Goal: Transaction & Acquisition: Purchase product/service

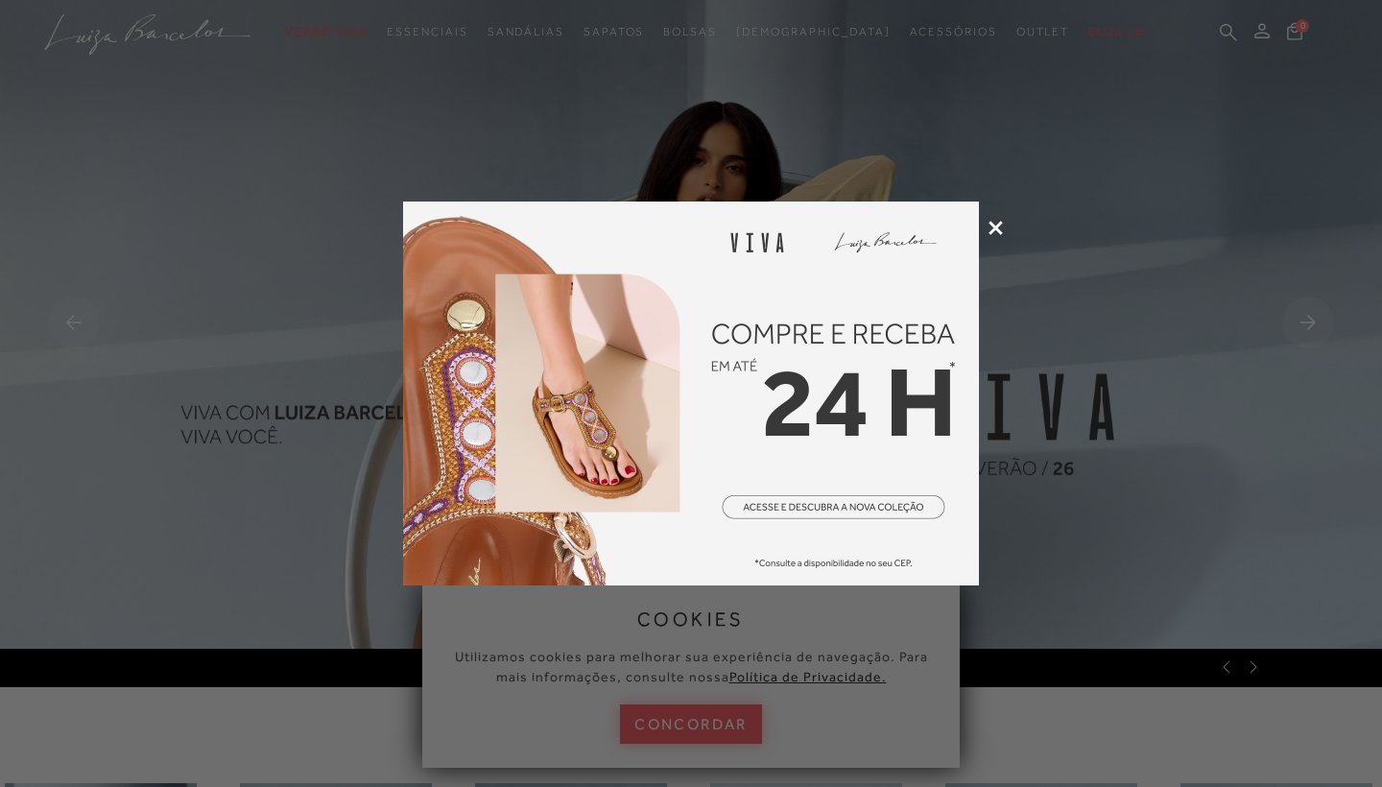
click at [996, 229] on icon at bounding box center [995, 228] width 14 height 14
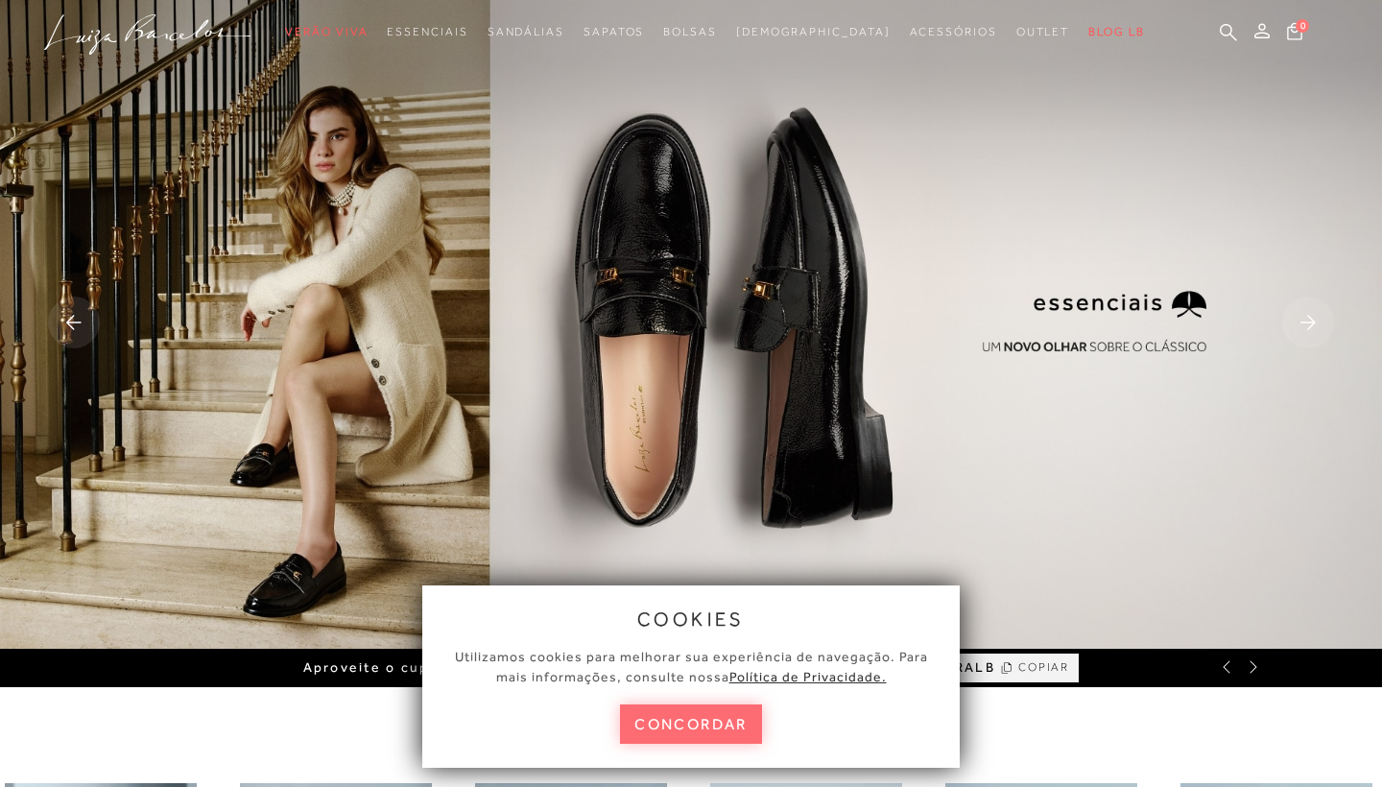
click at [685, 707] on button "concordar" at bounding box center [691, 723] width 142 height 39
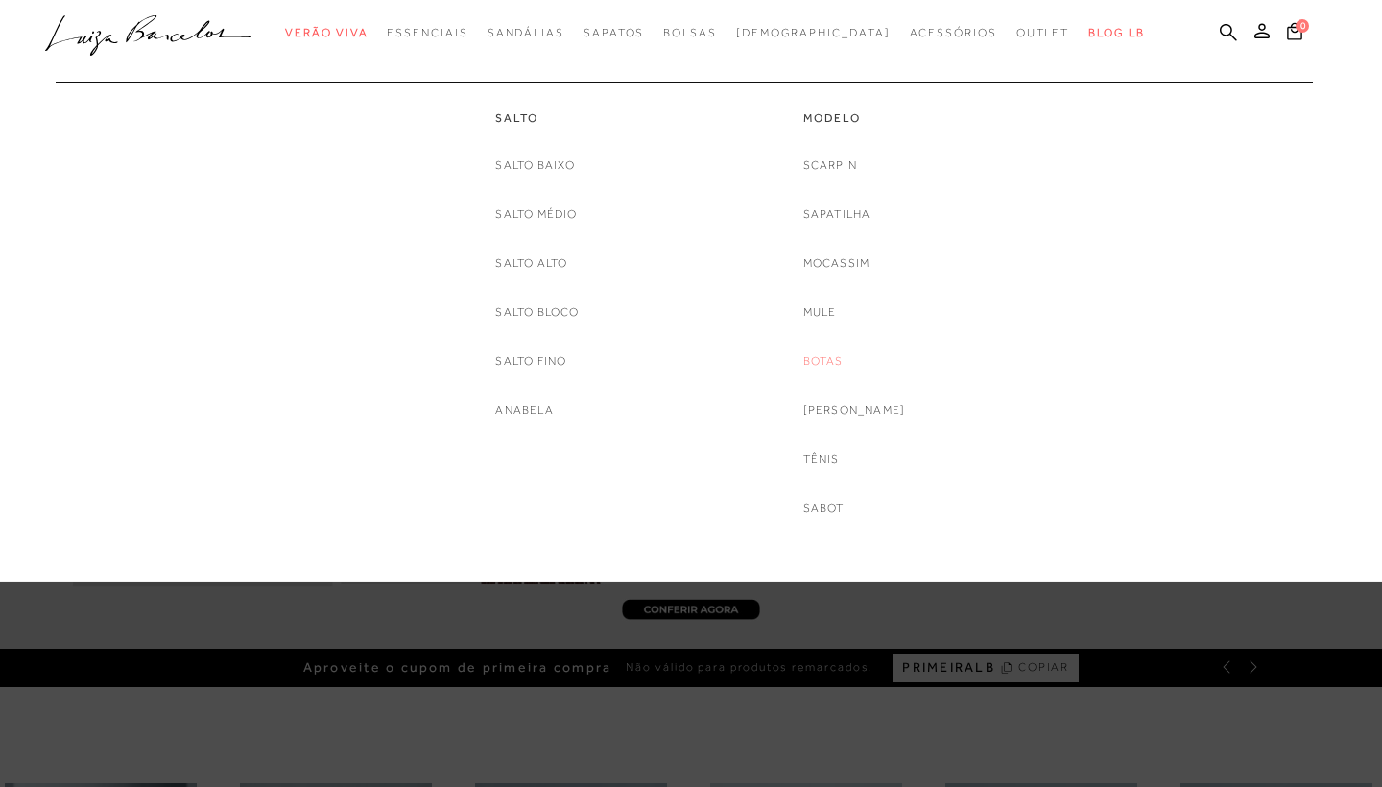
click at [843, 359] on link "Botas" at bounding box center [823, 361] width 40 height 20
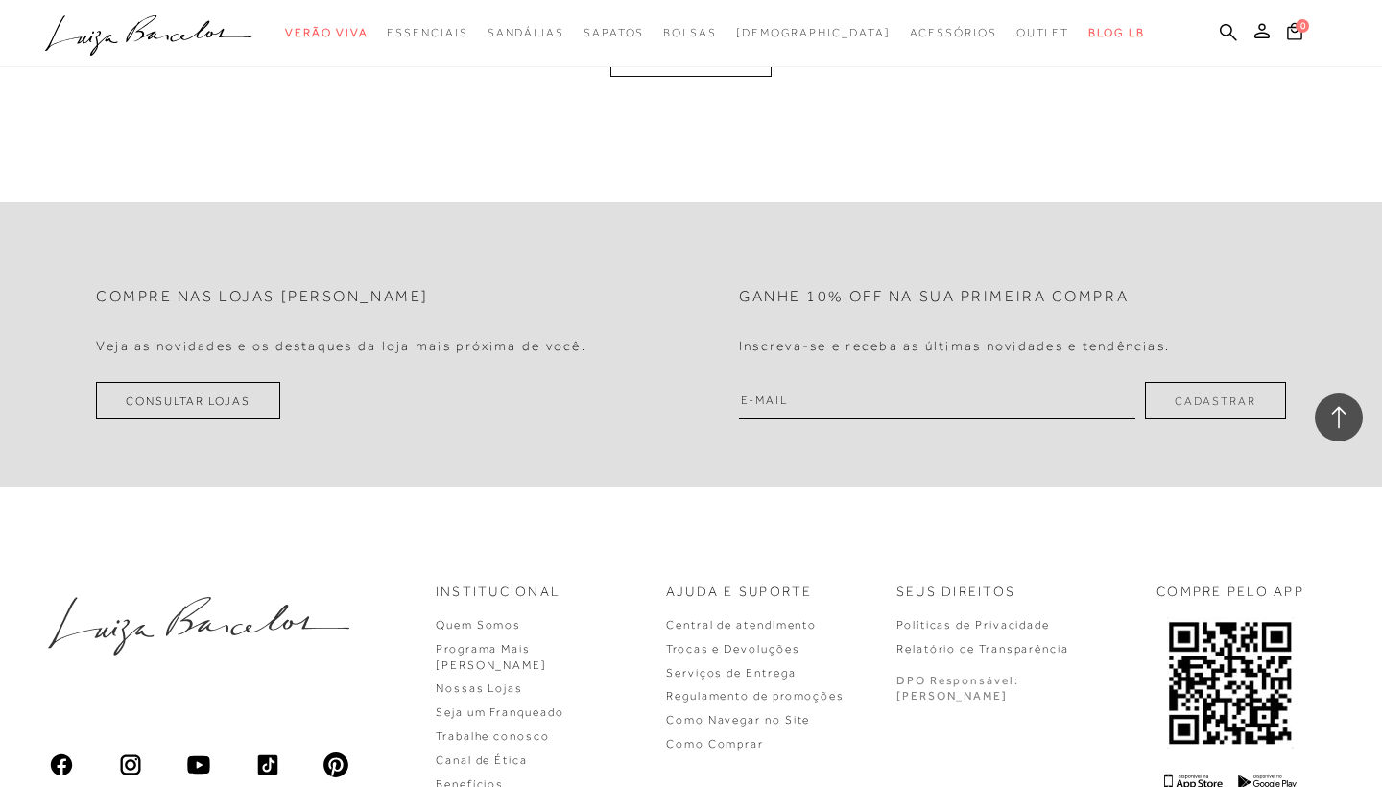
scroll to position [3551, 0]
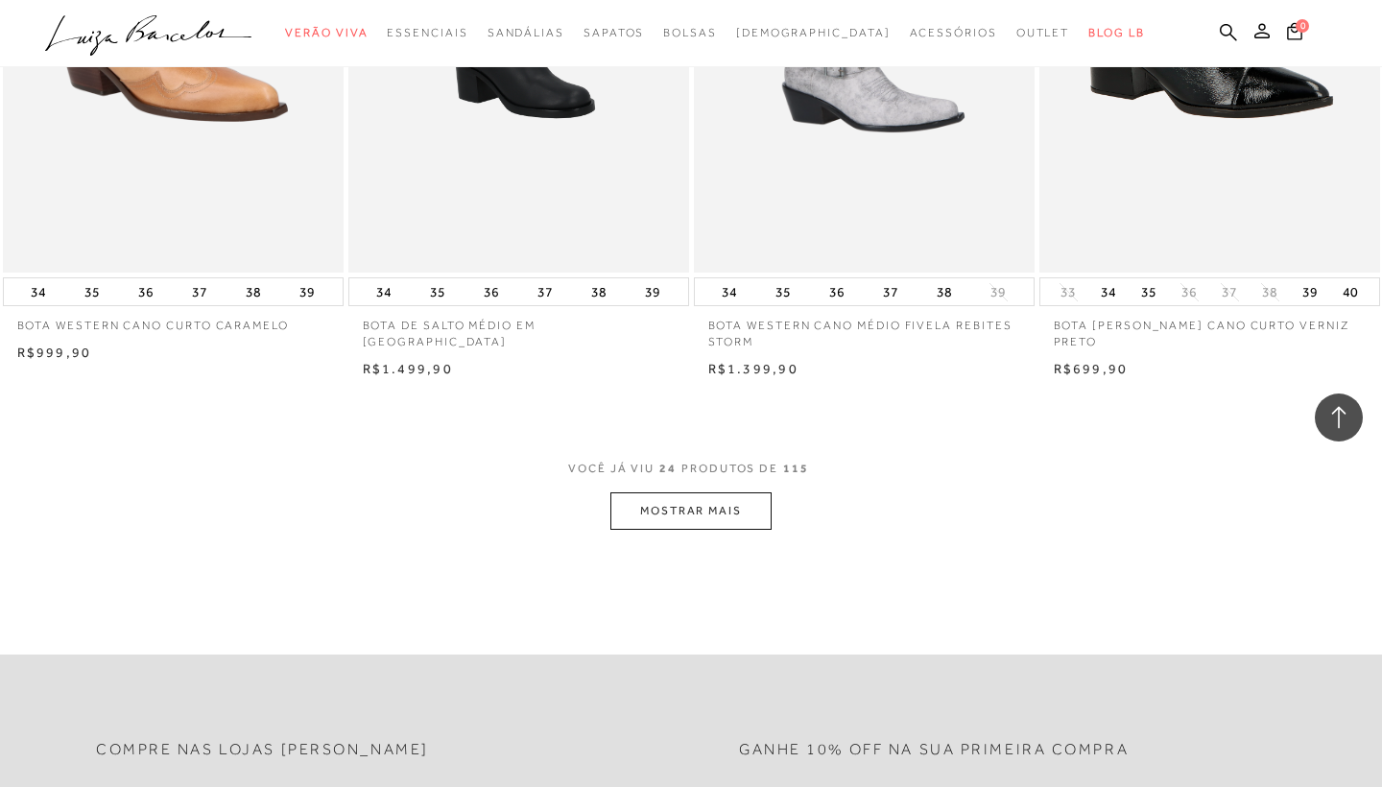
click at [753, 496] on button "MOSTRAR MAIS" at bounding box center [690, 510] width 161 height 37
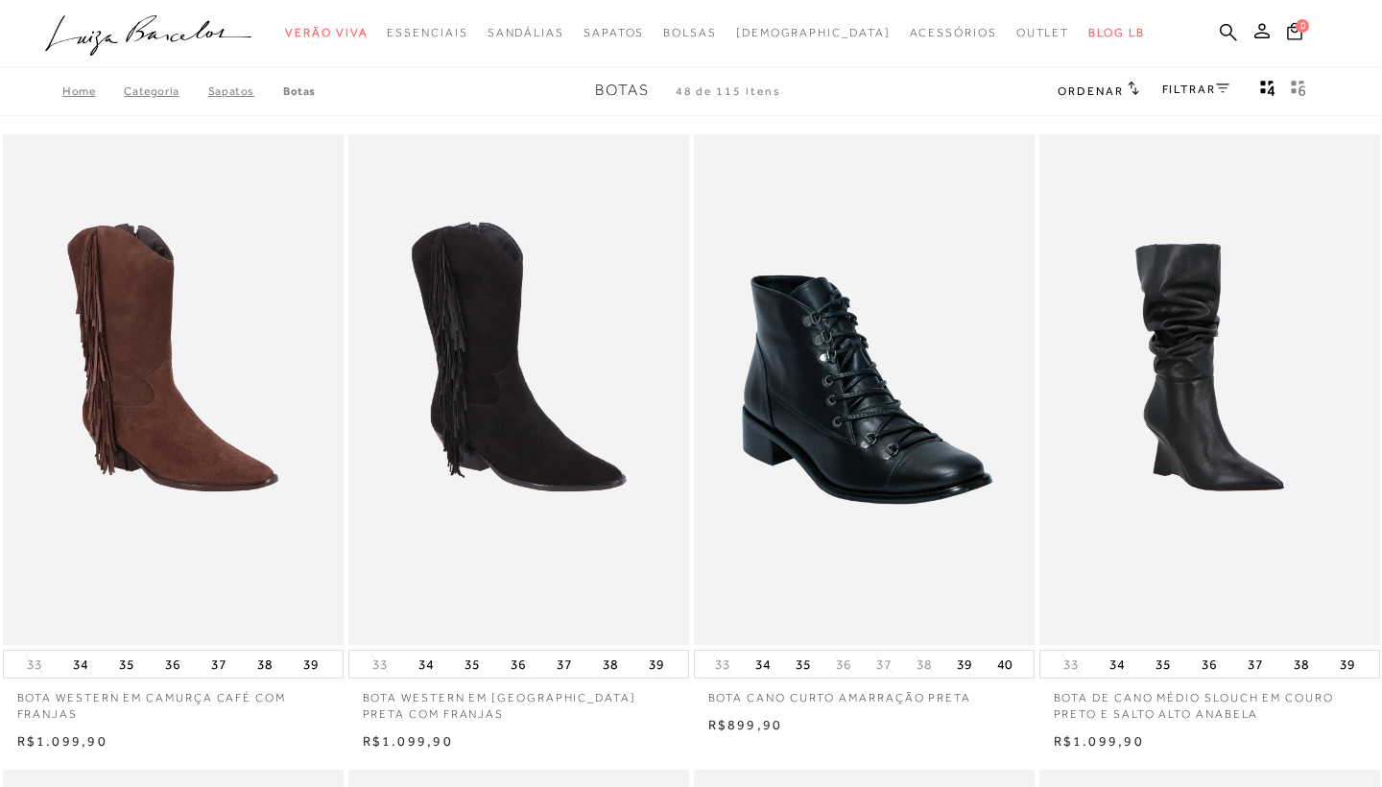
scroll to position [0, 0]
click at [1164, 84] on link "FILTRAR" at bounding box center [1195, 89] width 67 height 13
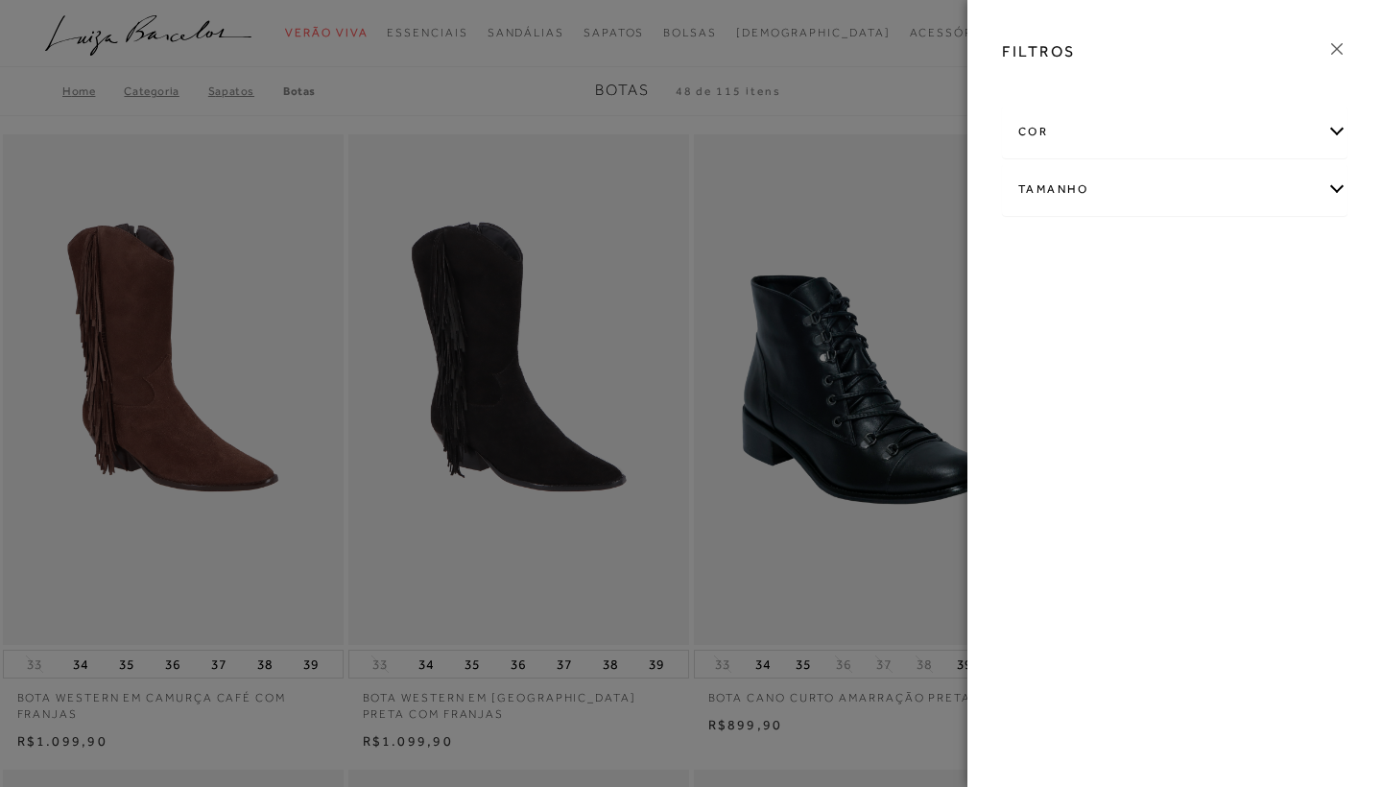
click at [1158, 182] on div "Tamanho" at bounding box center [1174, 189] width 343 height 51
click at [1254, 257] on span "37" at bounding box center [1248, 251] width 28 height 14
click at [1248, 257] on input "37" at bounding box center [1238, 254] width 19 height 19
checkbox input "true"
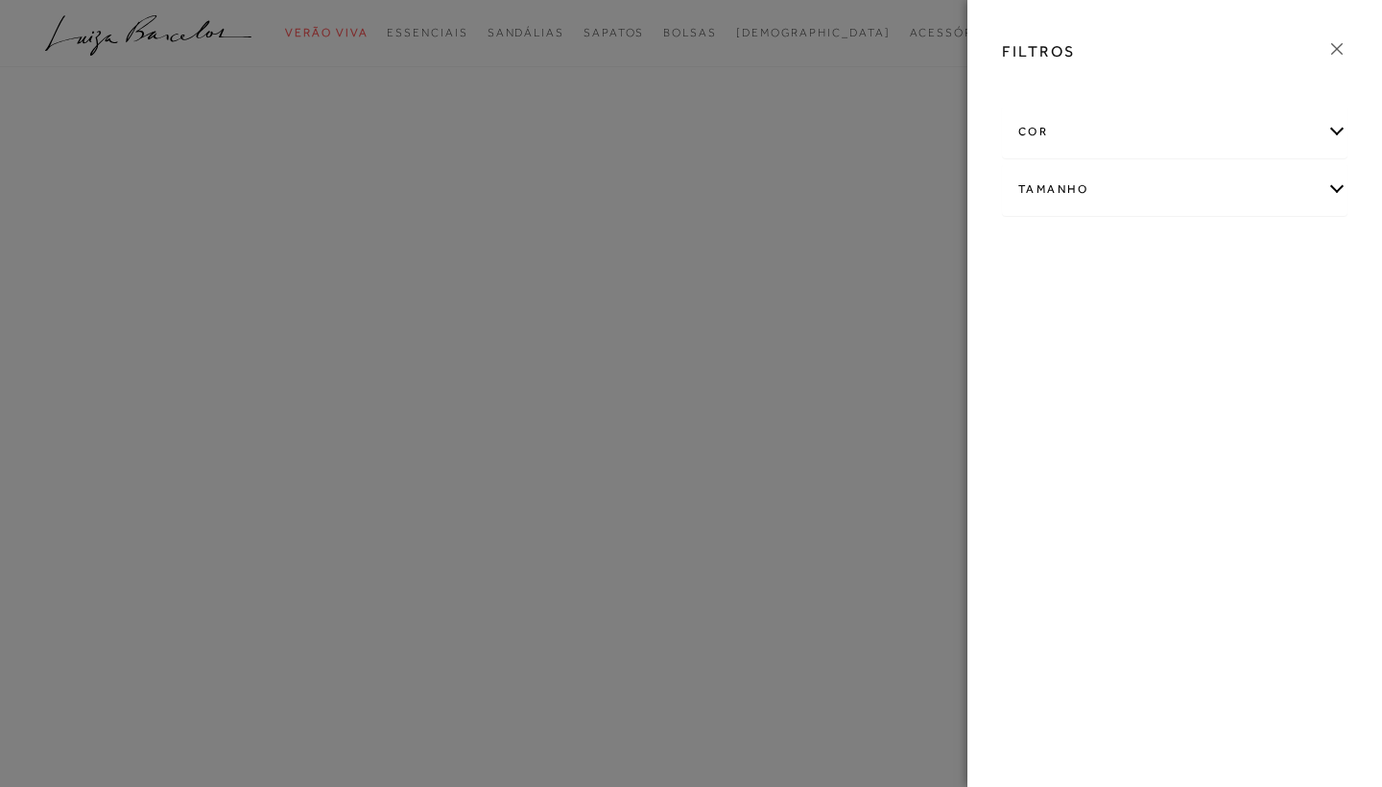
click at [1033, 301] on div "FILTROS cor ANIMAL PRINT" at bounding box center [1174, 393] width 414 height 787
click at [1214, 215] on div "Tamanho" at bounding box center [1174, 220] width 343 height 51
click at [1027, 338] on div "FILTROS 37 × Limpar todos os refinamentos cor" at bounding box center [1174, 393] width 414 height 787
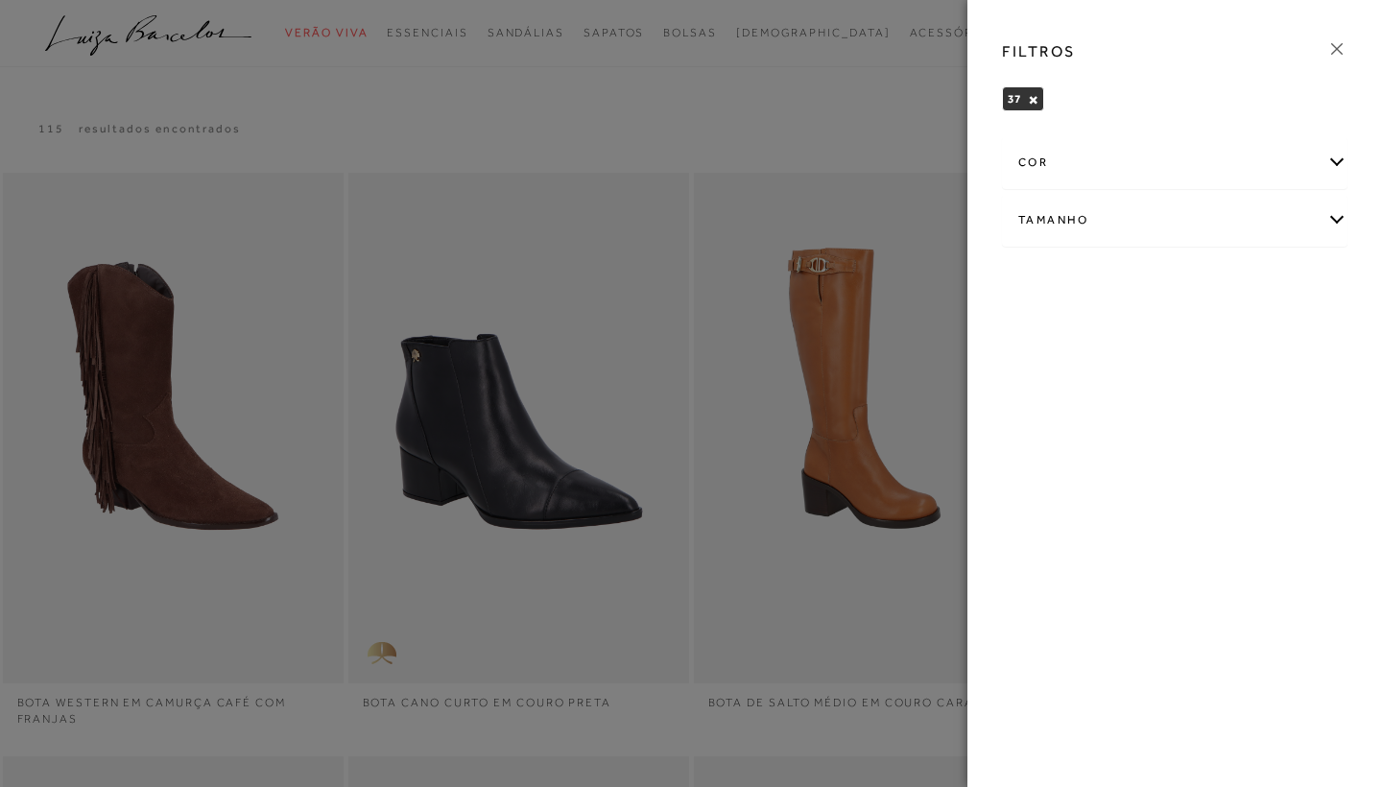
click at [1248, 169] on div "cor" at bounding box center [1174, 162] width 343 height 51
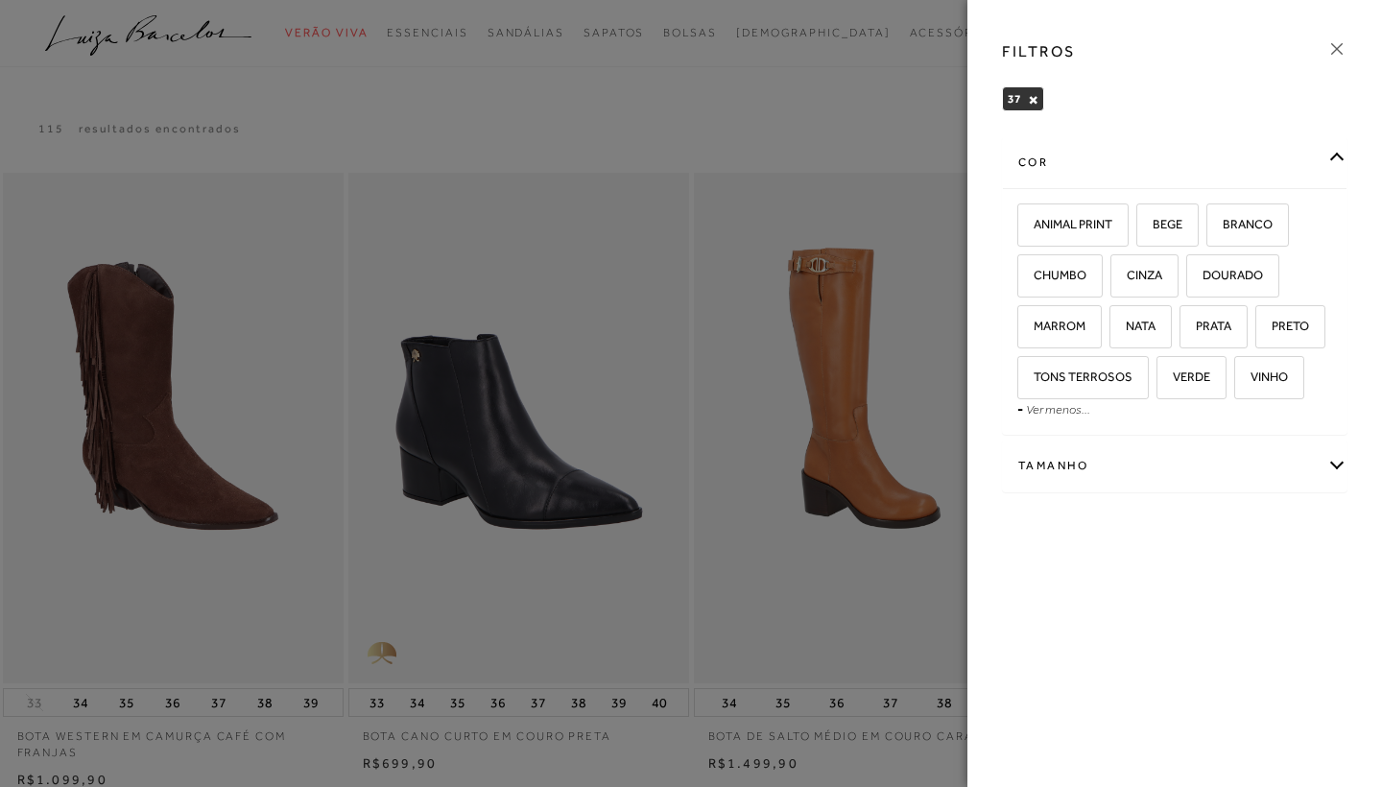
click at [1292, 150] on div "cor" at bounding box center [1174, 162] width 343 height 51
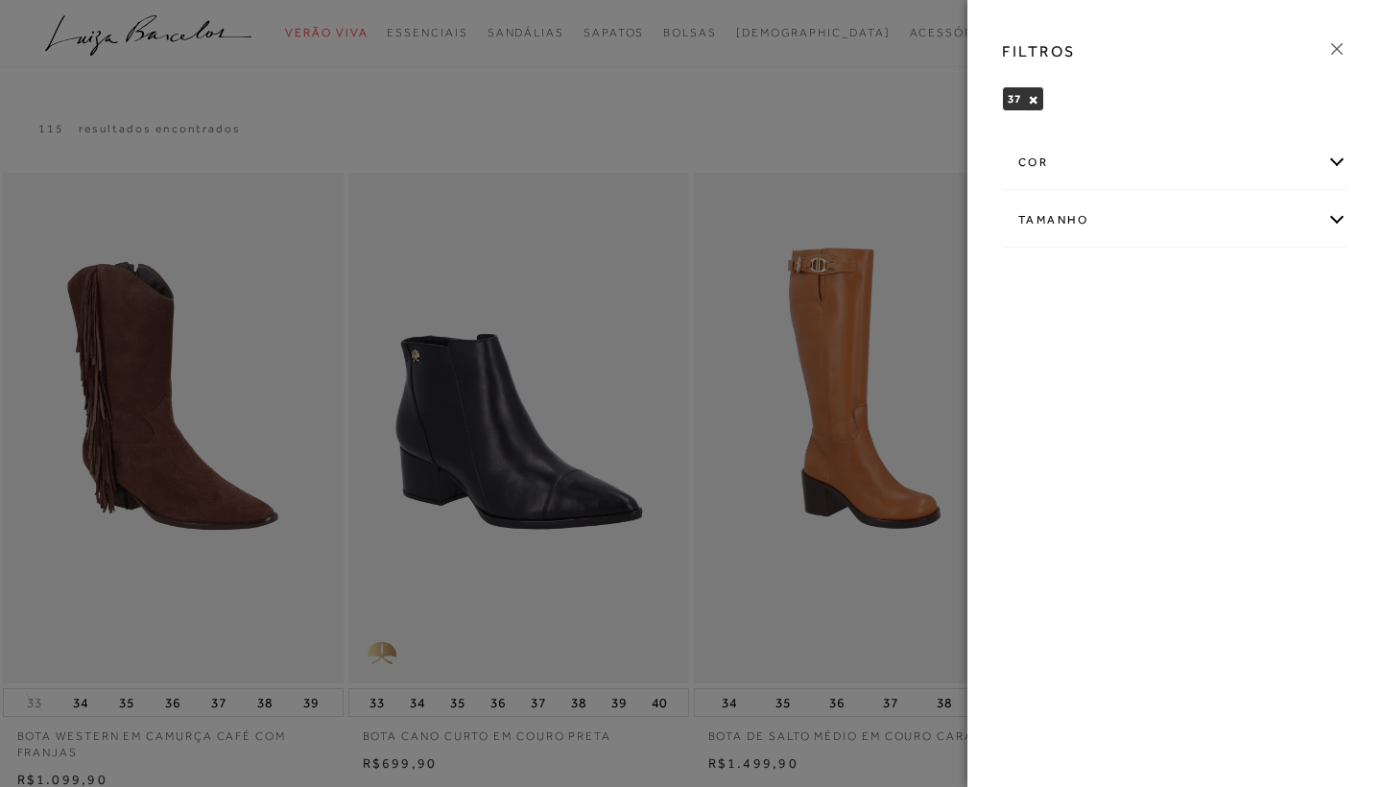
click at [1242, 219] on div "Tamanho" at bounding box center [1174, 220] width 343 height 51
click at [1287, 303] on label "38" at bounding box center [1309, 282] width 44 height 41
click at [1283, 295] on input "38" at bounding box center [1292, 284] width 19 height 19
checkbox input "true"
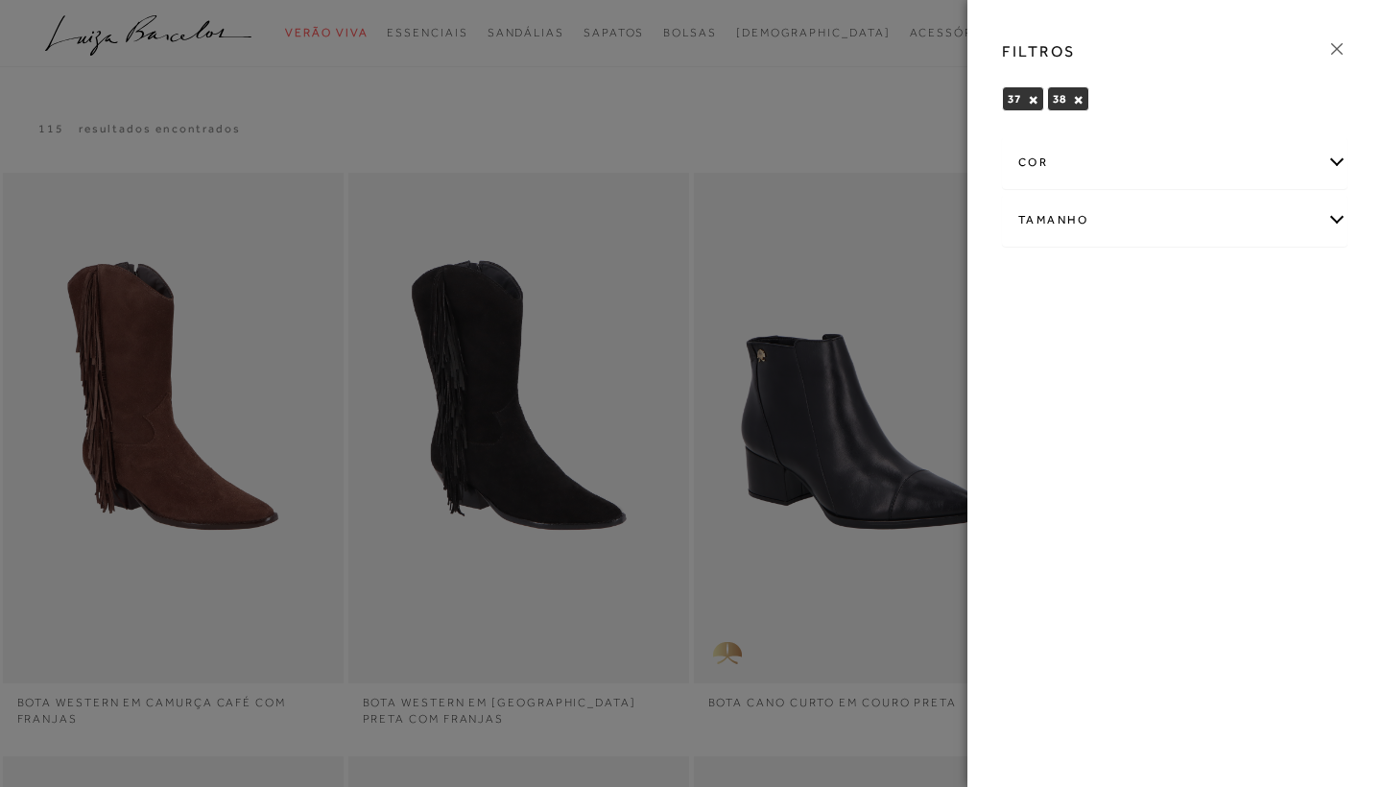
click at [942, 500] on div at bounding box center [691, 393] width 1382 height 787
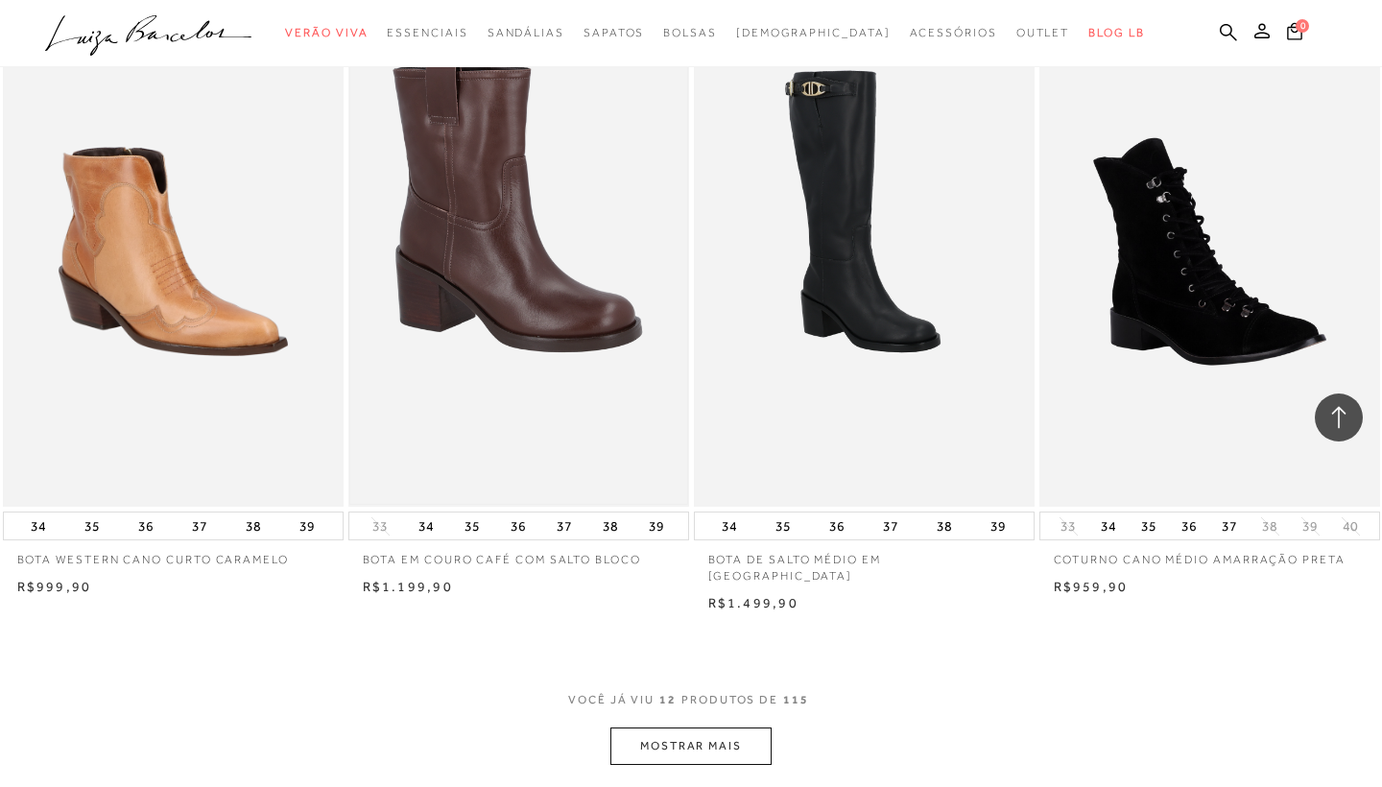
scroll to position [1449, 0]
click at [732, 728] on button "MOSTRAR MAIS" at bounding box center [690, 744] width 161 height 37
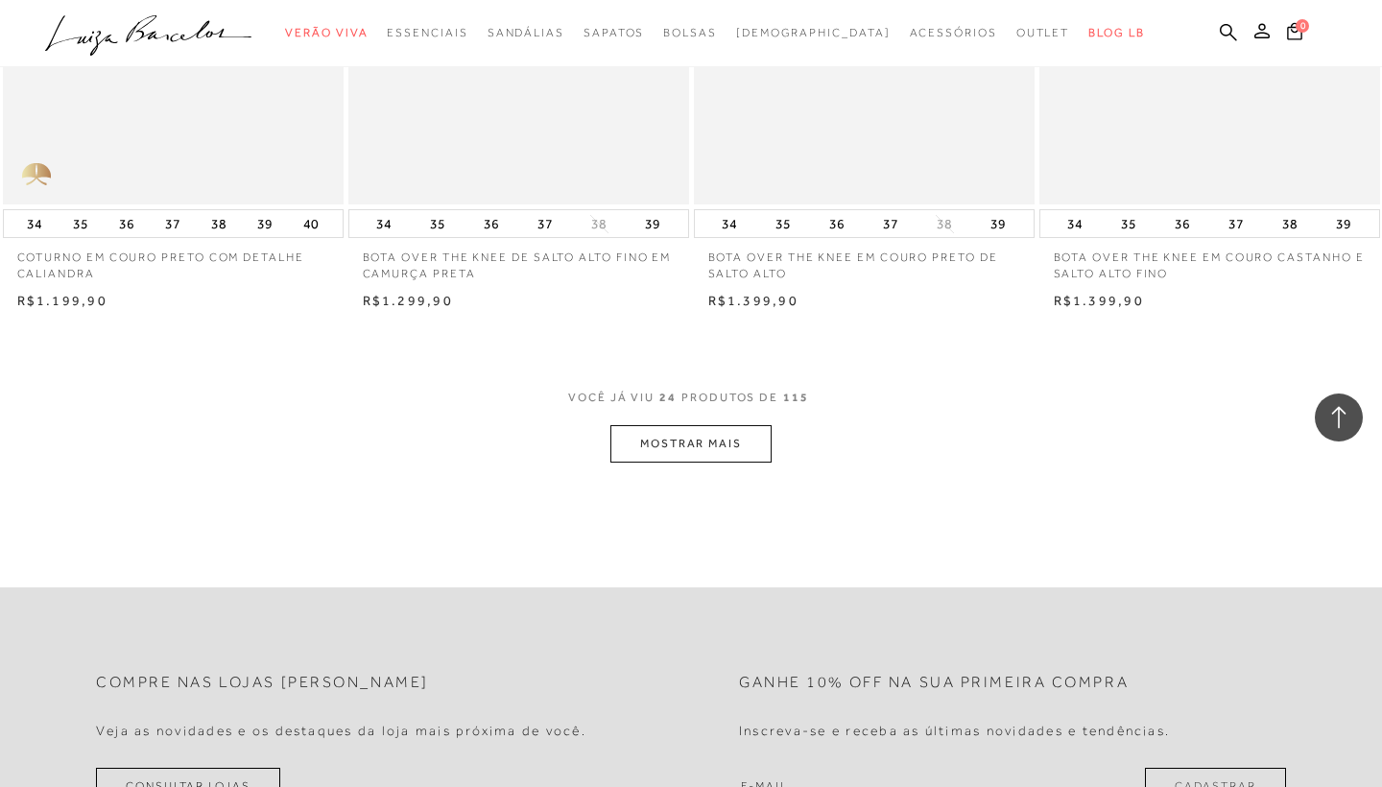
scroll to position [3782, 0]
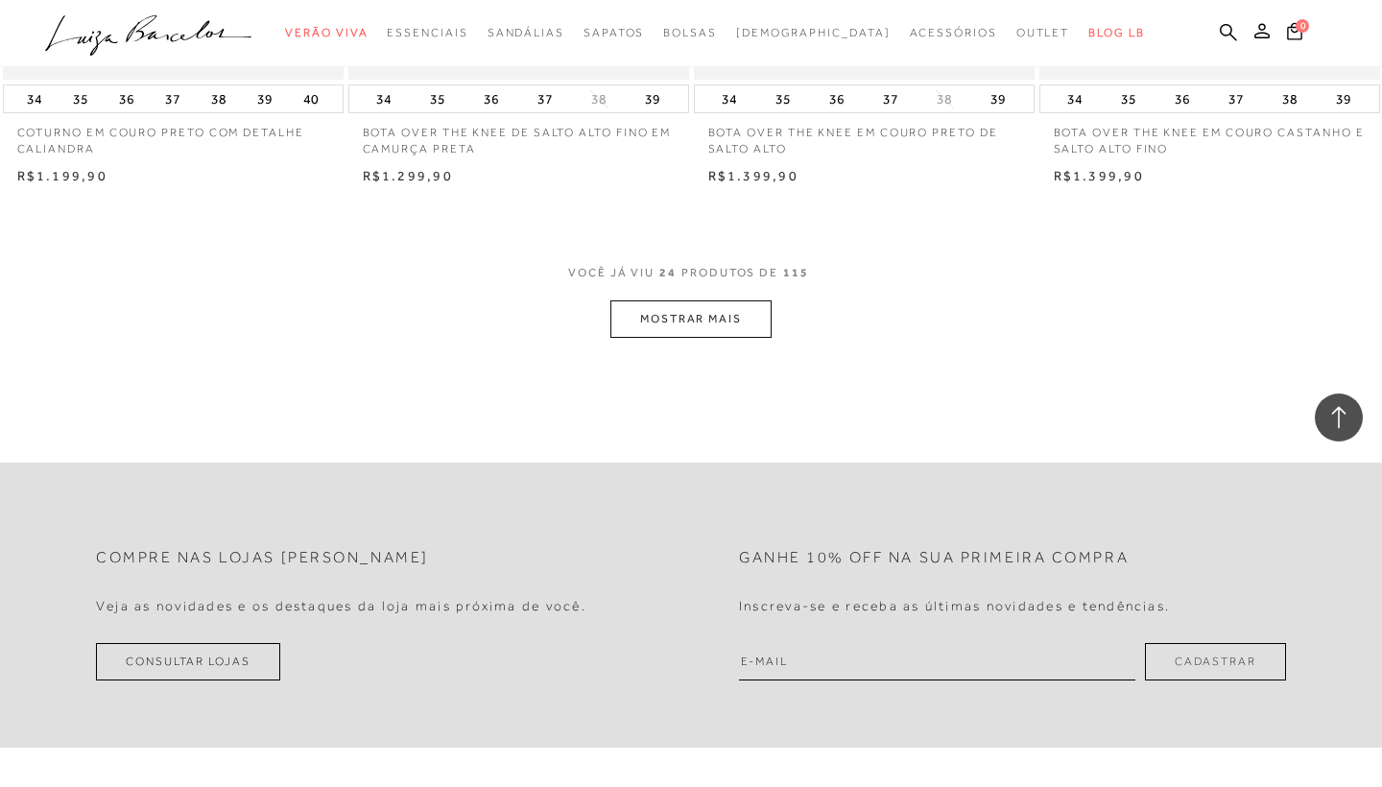
click at [692, 300] on button "MOSTRAR MAIS" at bounding box center [690, 318] width 161 height 37
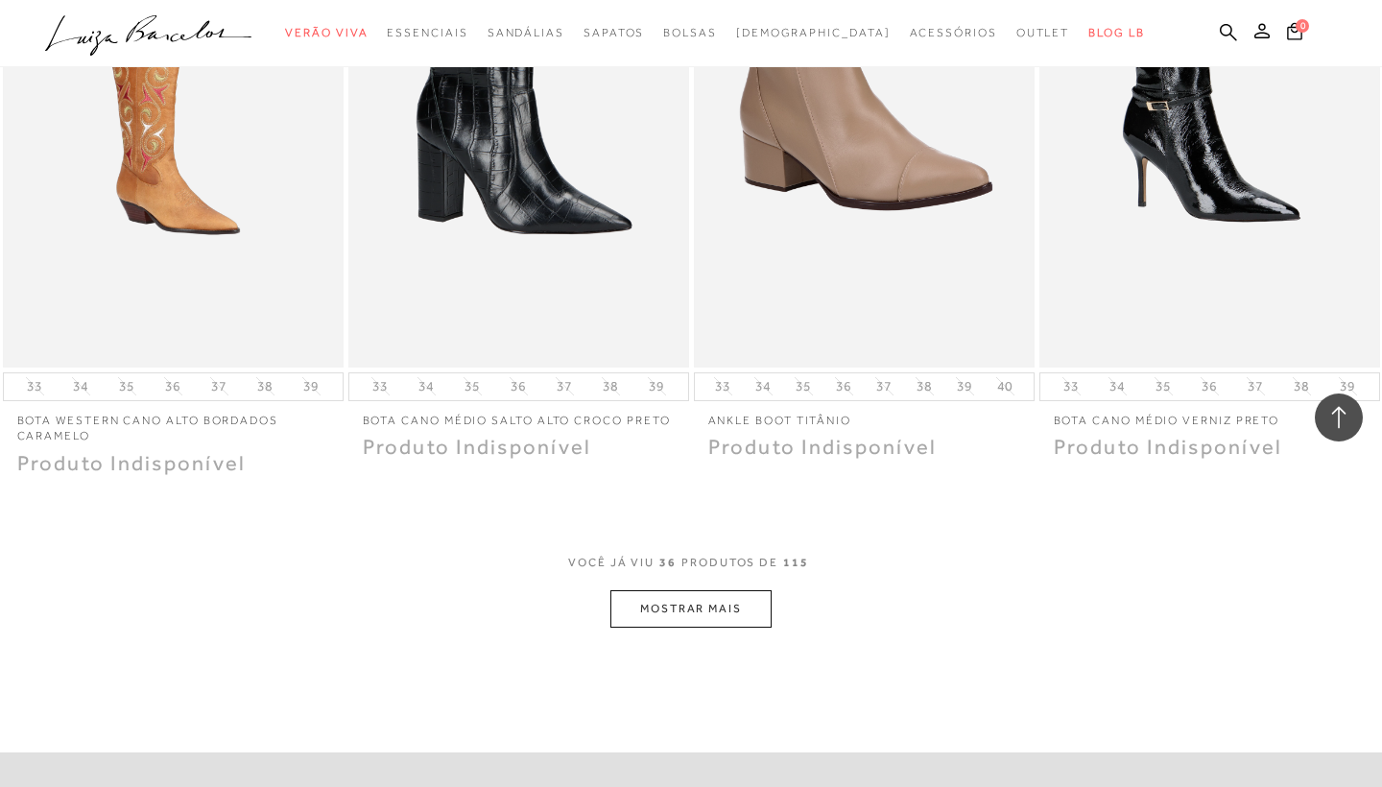
scroll to position [5432, 0]
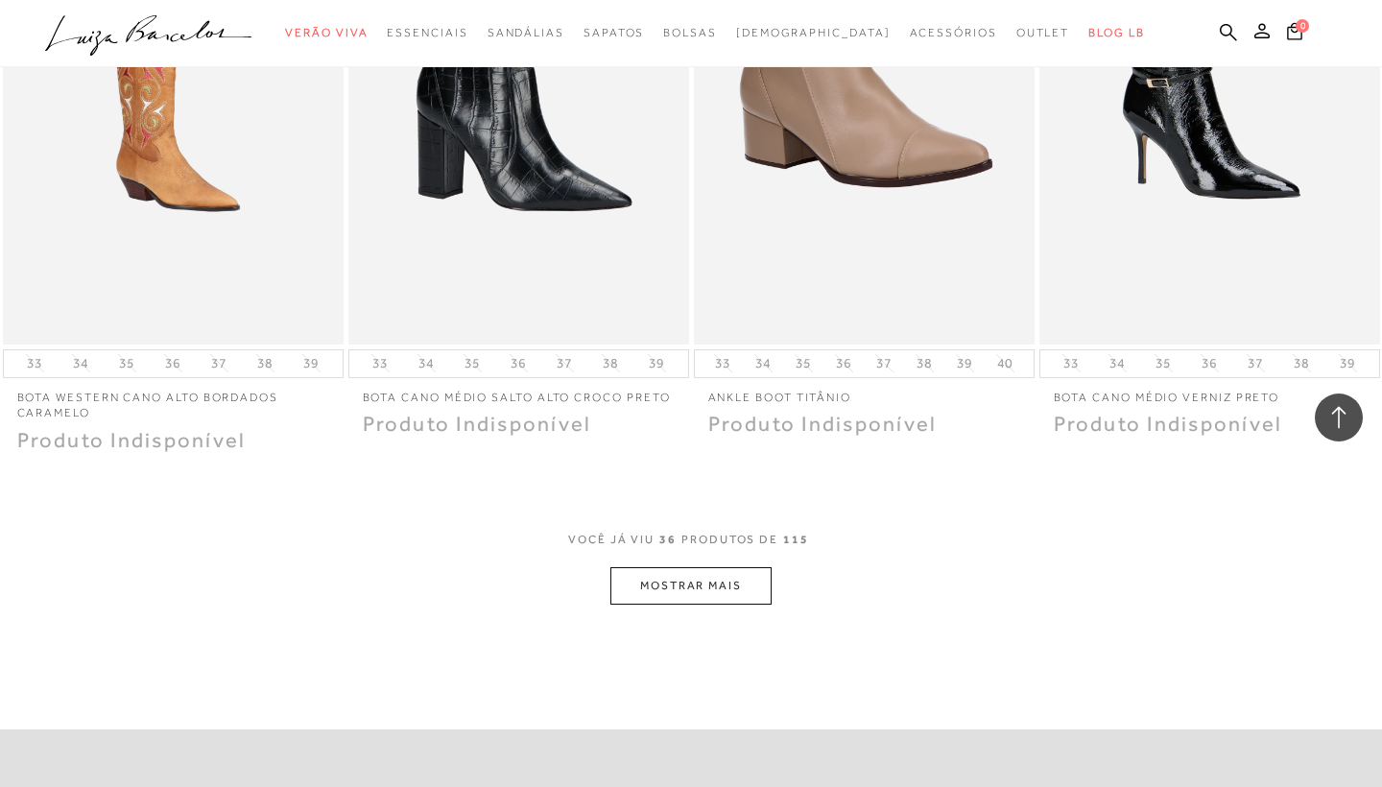
click at [727, 567] on button "MOSTRAR MAIS" at bounding box center [690, 585] width 161 height 37
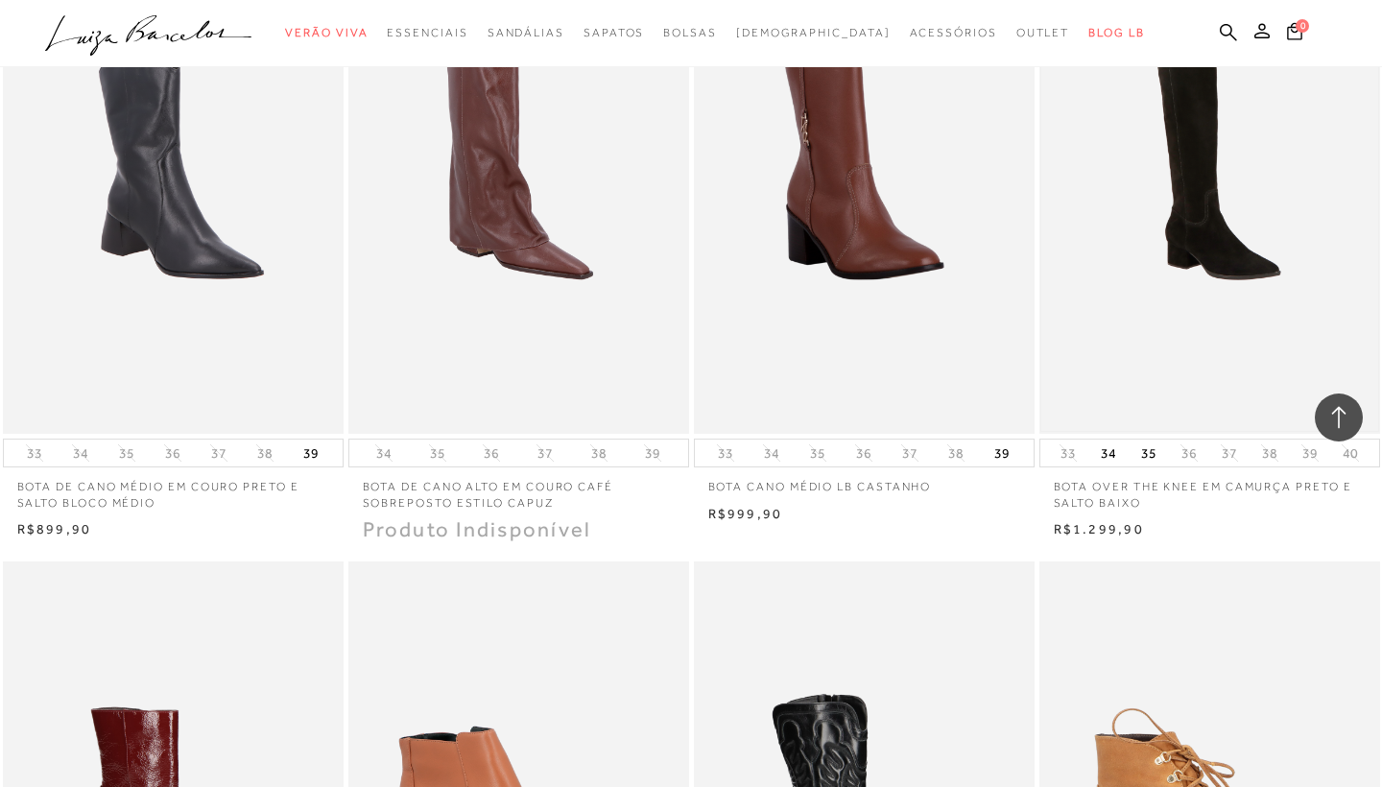
scroll to position [7181, 0]
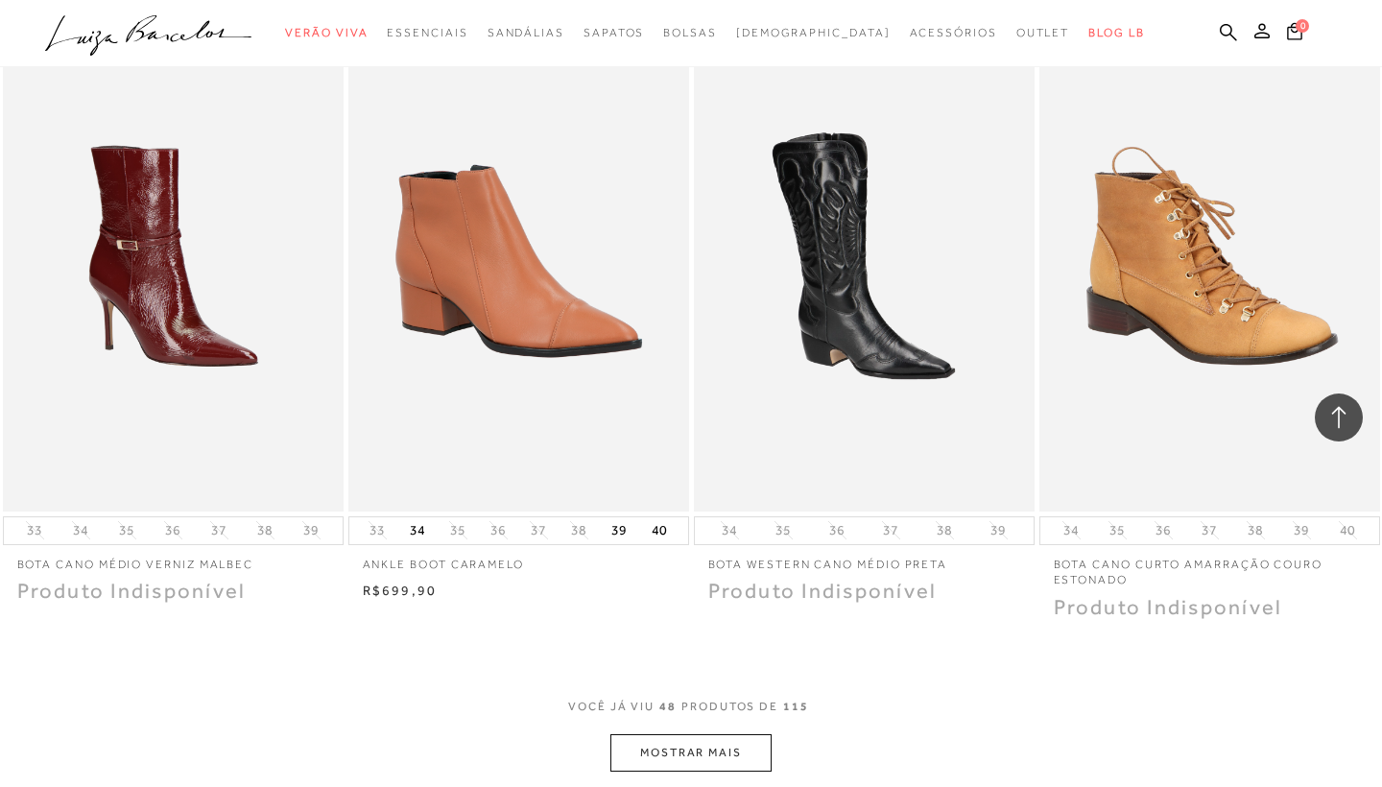
click at [668, 734] on button "MOSTRAR MAIS" at bounding box center [690, 752] width 161 height 37
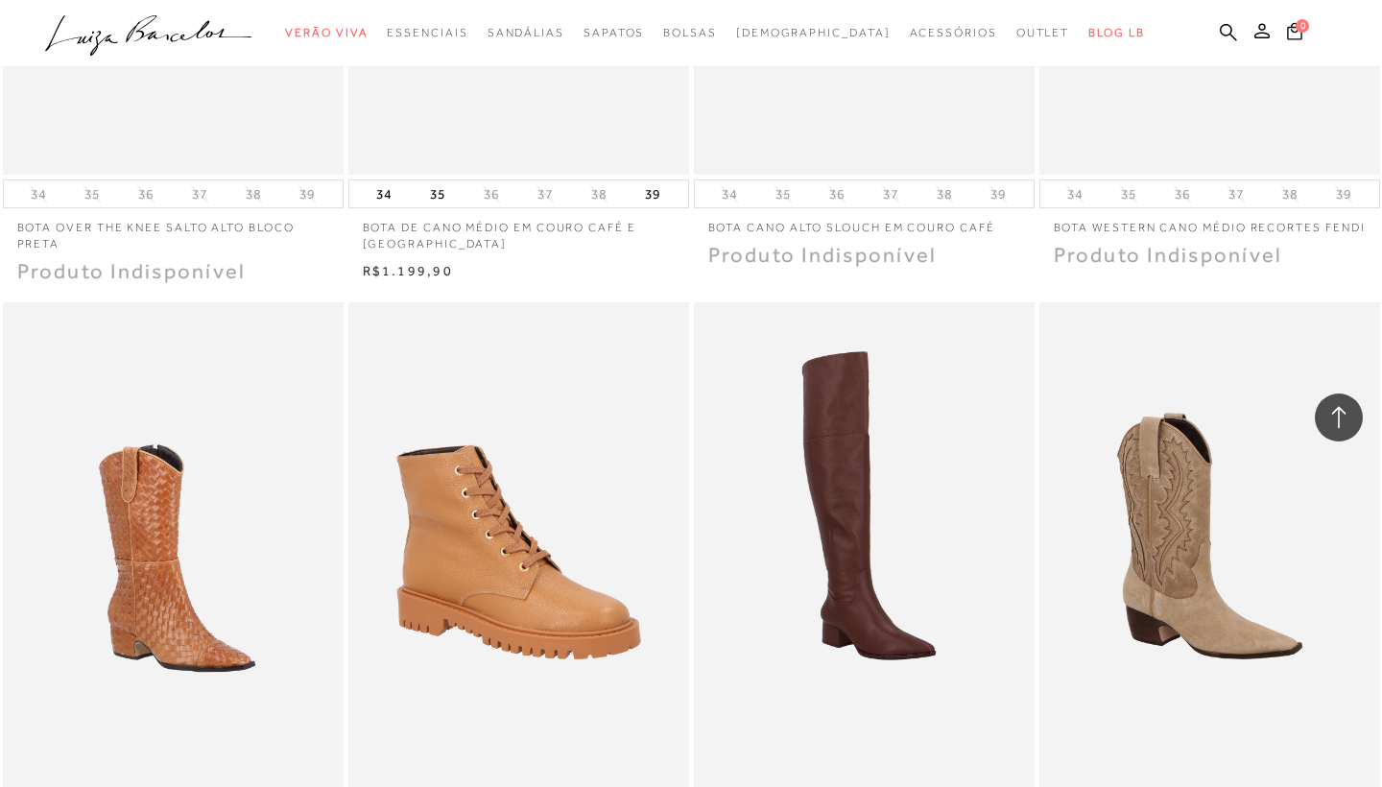
scroll to position [8882, 0]
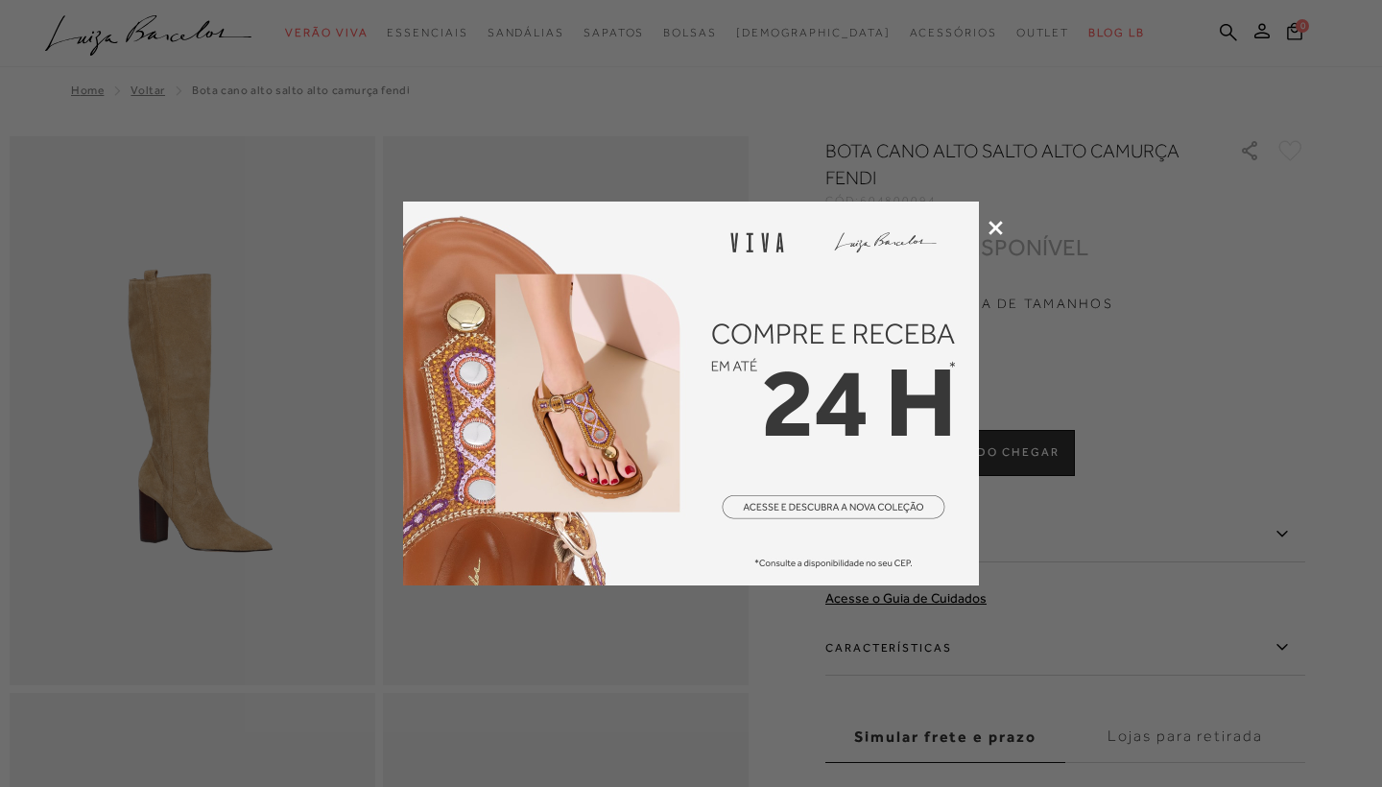
click at [1002, 231] on icon at bounding box center [995, 228] width 14 height 14
